Goal: Navigation & Orientation: Find specific page/section

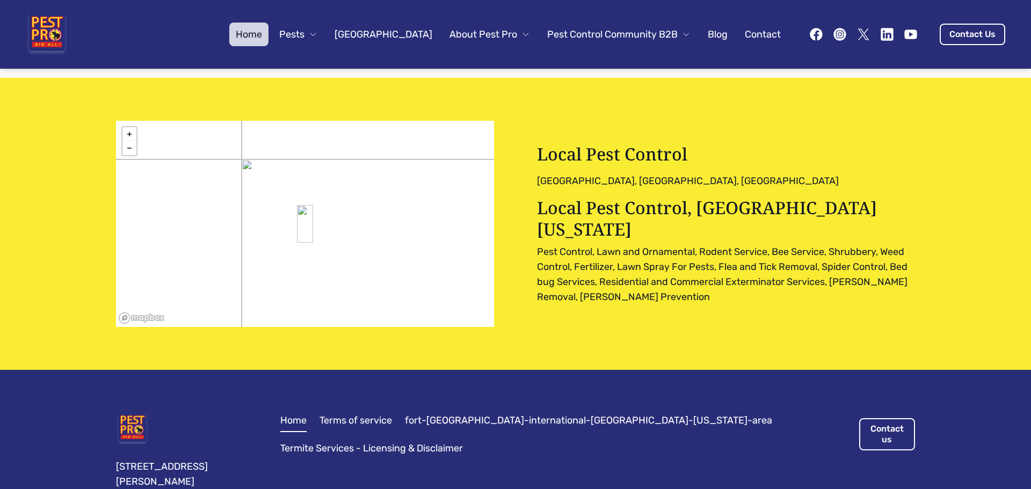
scroll to position [3347, 0]
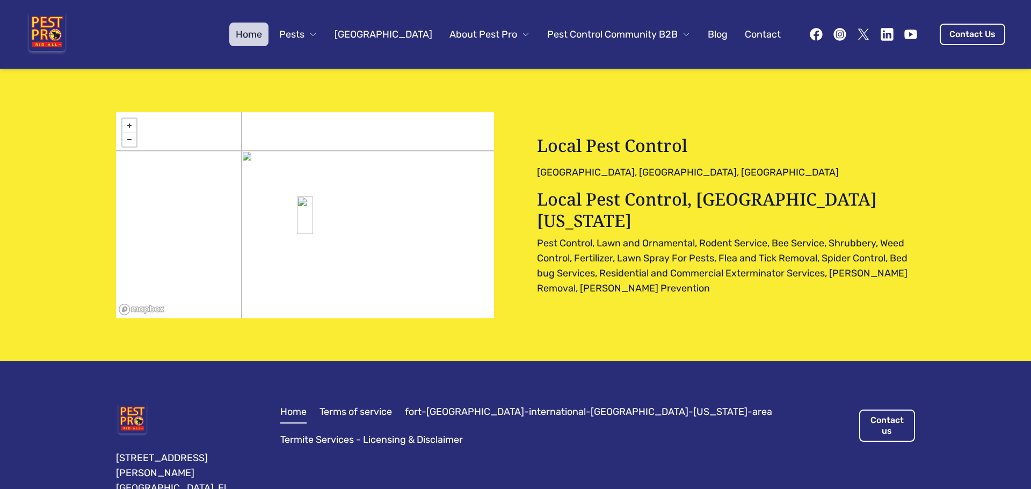
click at [486, 405] on link "fort-[GEOGRAPHIC_DATA]-international-[GEOGRAPHIC_DATA]-[US_STATE]-area" at bounding box center [588, 412] width 367 height 15
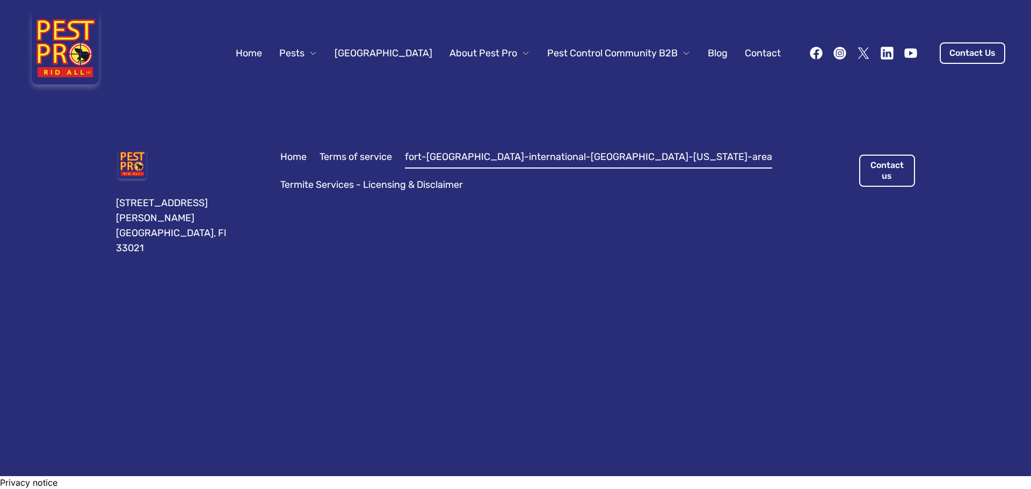
click at [305, 49] on span "Pests" at bounding box center [291, 53] width 25 height 15
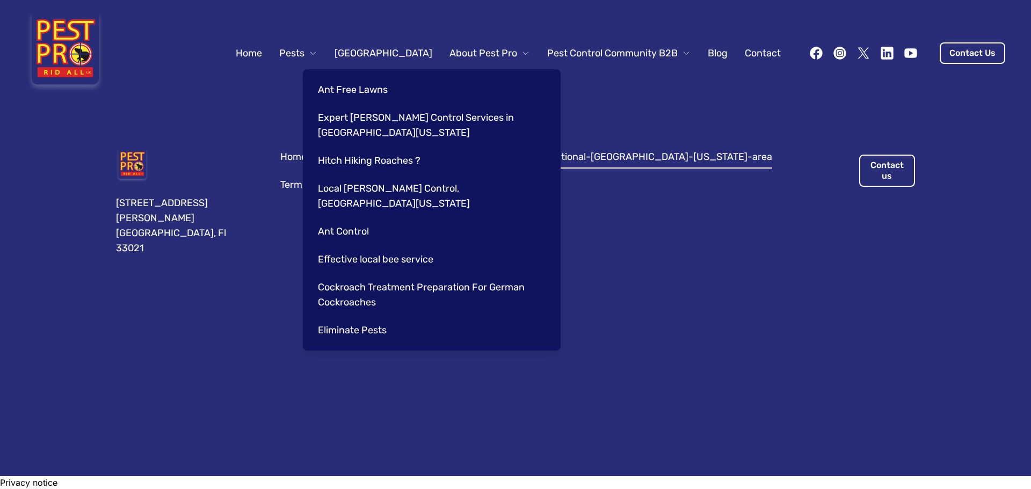
click at [305, 52] on span "Pests" at bounding box center [291, 53] width 25 height 15
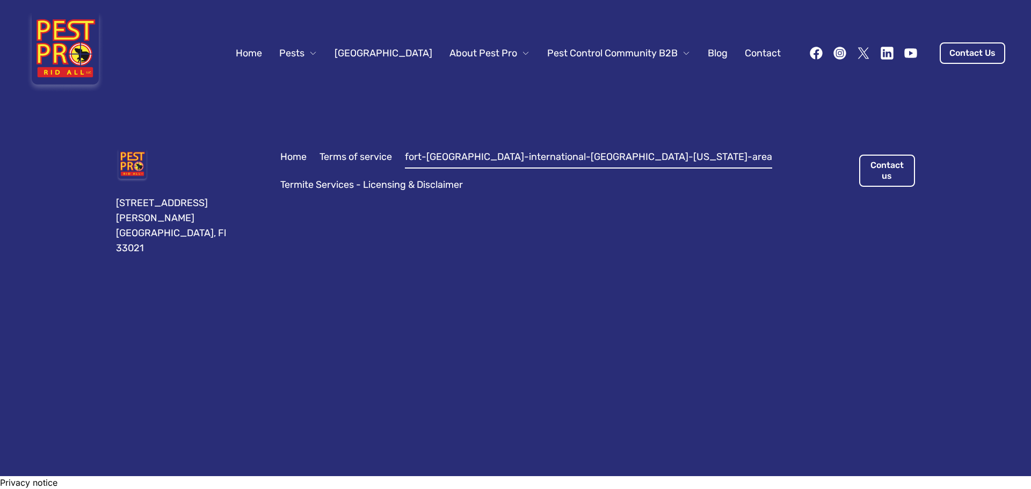
click at [269, 53] on link "Home" at bounding box center [248, 53] width 39 height 24
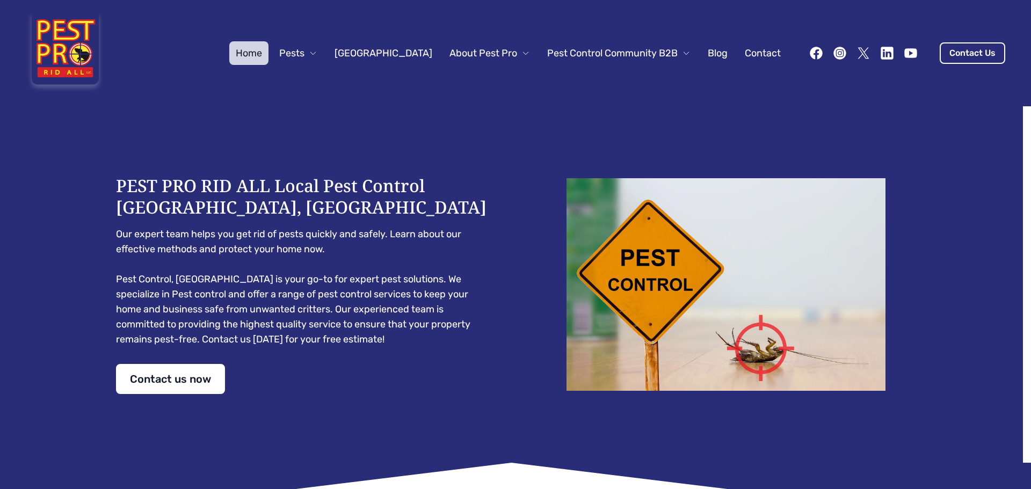
click at [305, 49] on span "Pests" at bounding box center [291, 53] width 25 height 15
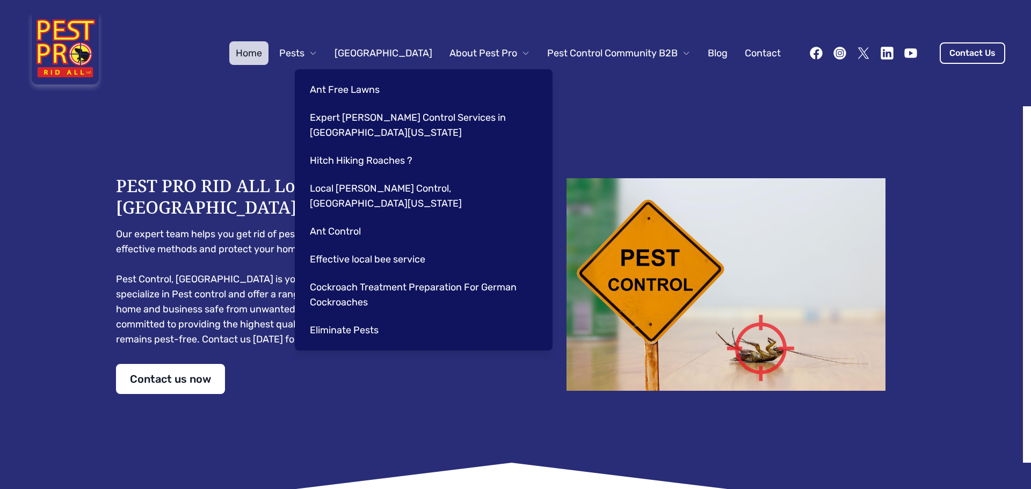
click at [403, 51] on link "[GEOGRAPHIC_DATA]" at bounding box center [383, 53] width 111 height 24
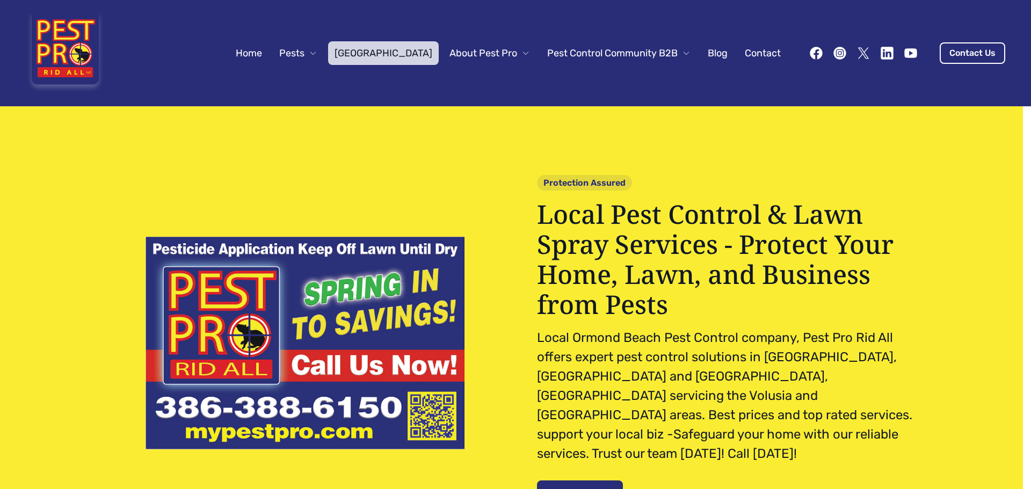
click at [463, 53] on span "About Pest Pro" at bounding box center [484, 53] width 68 height 15
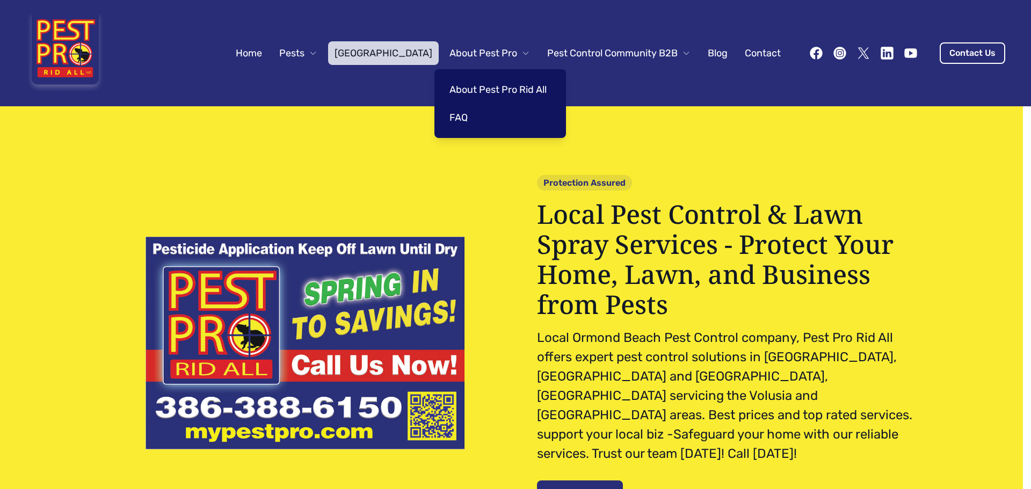
click at [478, 88] on link "About Pest Pro Rid All" at bounding box center [498, 90] width 110 height 24
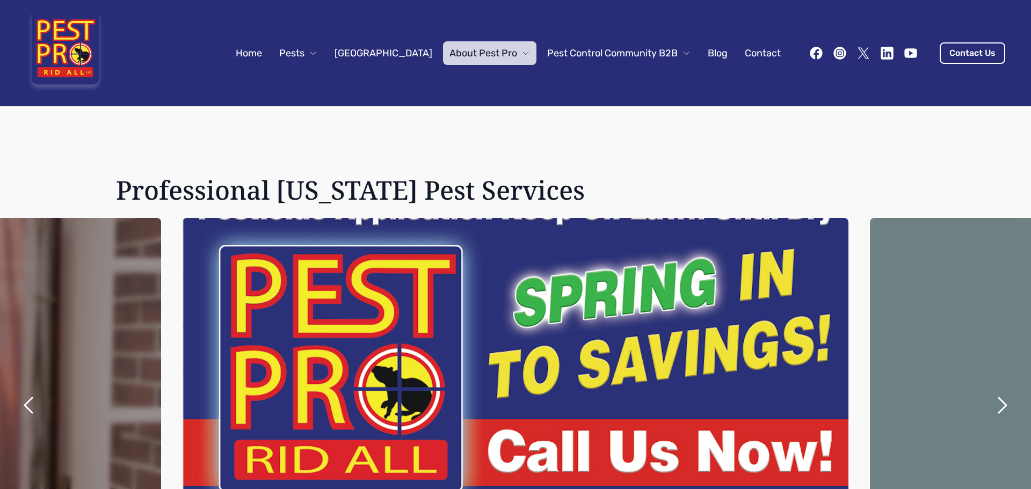
click at [991, 399] on icon "next" at bounding box center [1003, 406] width 26 height 26
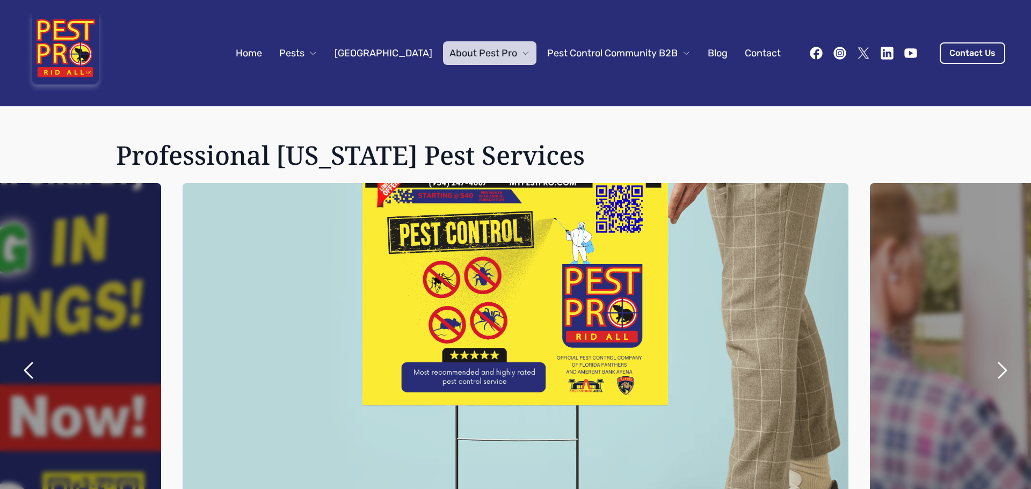
scroll to position [54, 0]
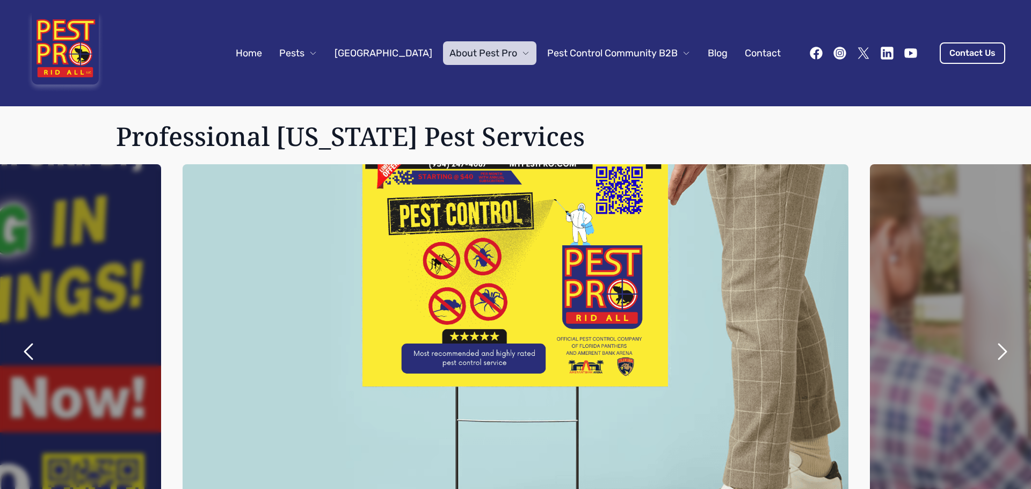
click at [999, 344] on icon "next" at bounding box center [1003, 351] width 8 height 15
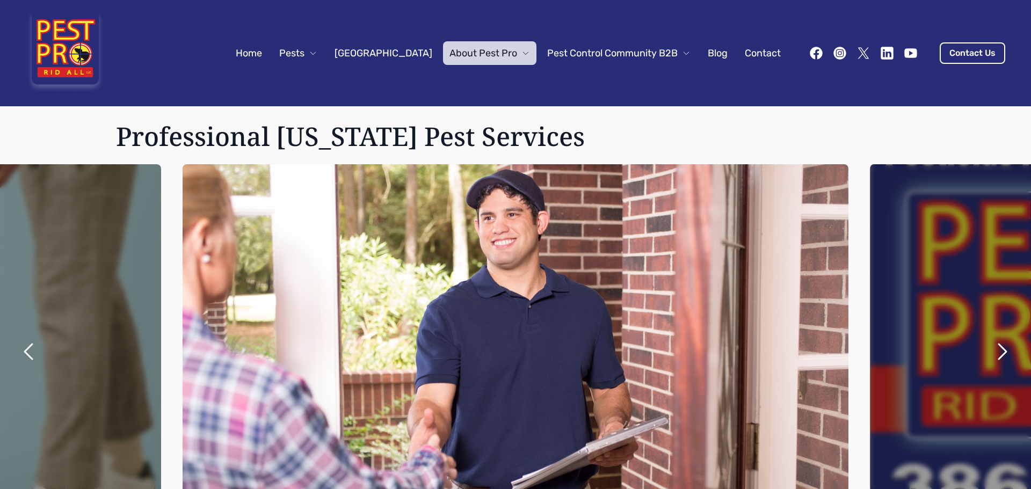
click at [999, 344] on icon "next" at bounding box center [1003, 351] width 8 height 15
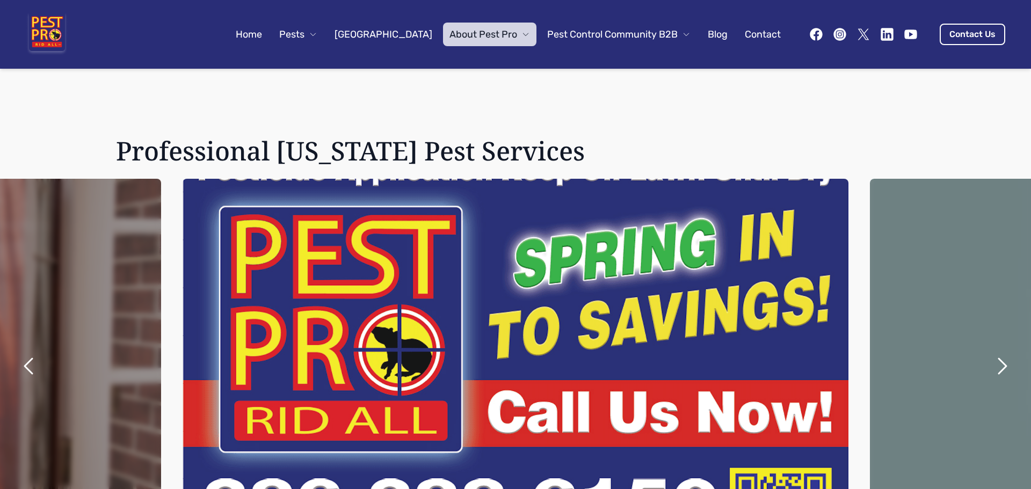
scroll to position [38, 0]
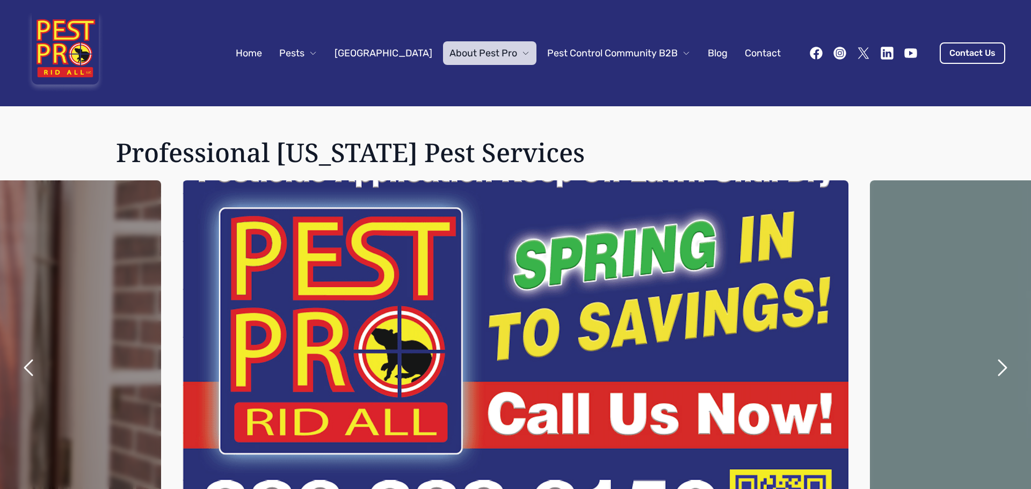
click at [522, 54] on icon "button" at bounding box center [526, 53] width 9 height 9
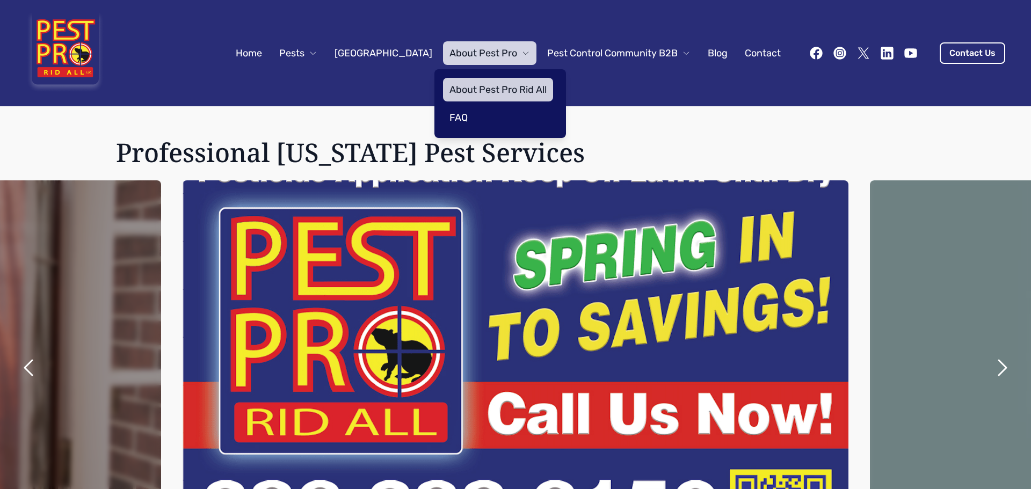
click at [464, 122] on link "FAQ" at bounding box center [498, 118] width 110 height 24
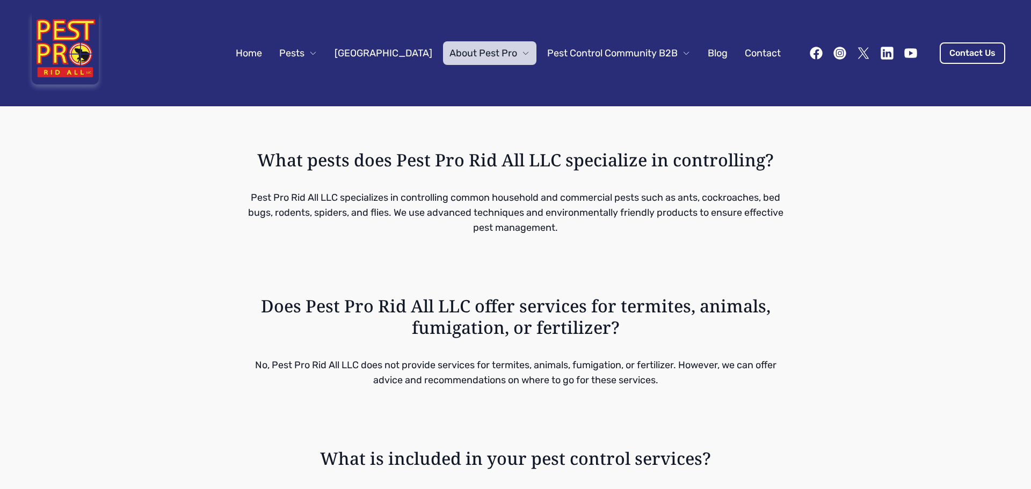
click at [648, 52] on span "Pest Control Community B2B" at bounding box center [612, 53] width 131 height 15
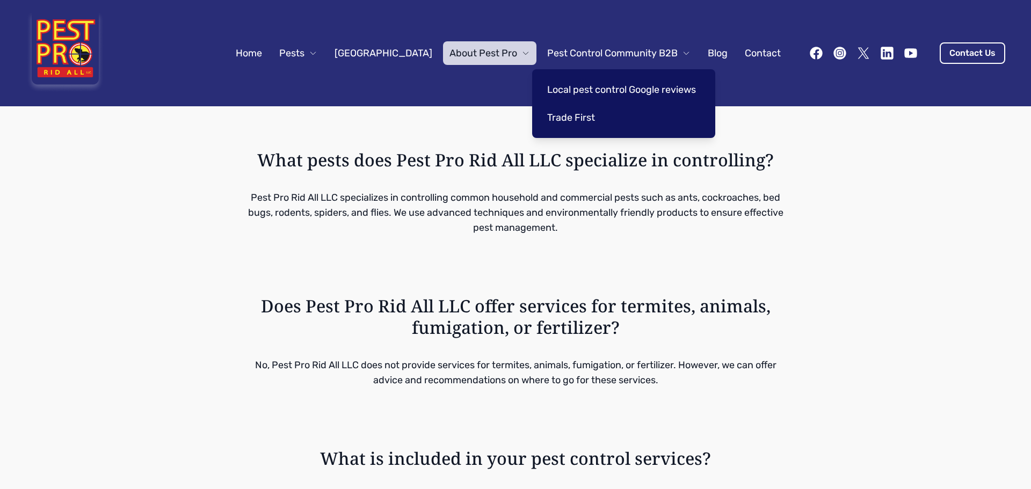
click at [713, 52] on link "Blog" at bounding box center [718, 53] width 33 height 24
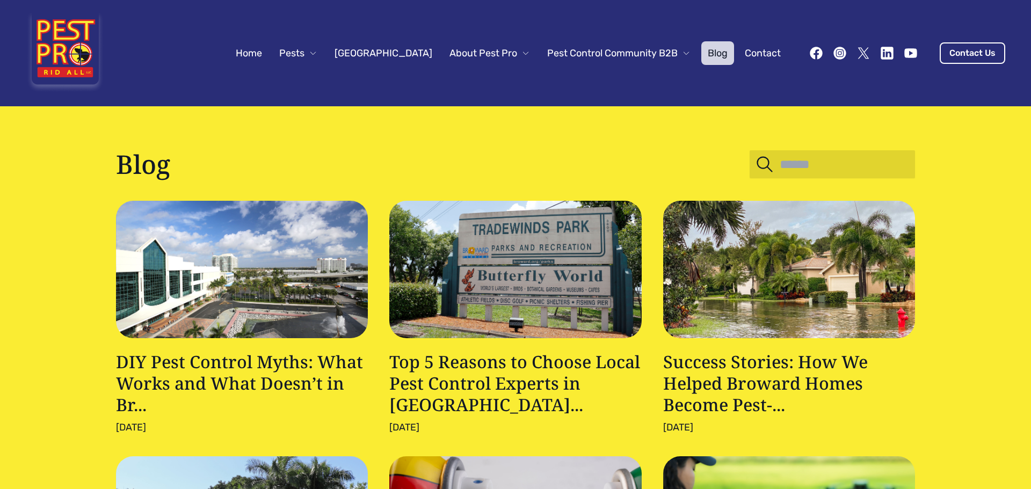
click at [750, 54] on link "Contact" at bounding box center [763, 53] width 49 height 24
